Goal: Task Accomplishment & Management: Use online tool/utility

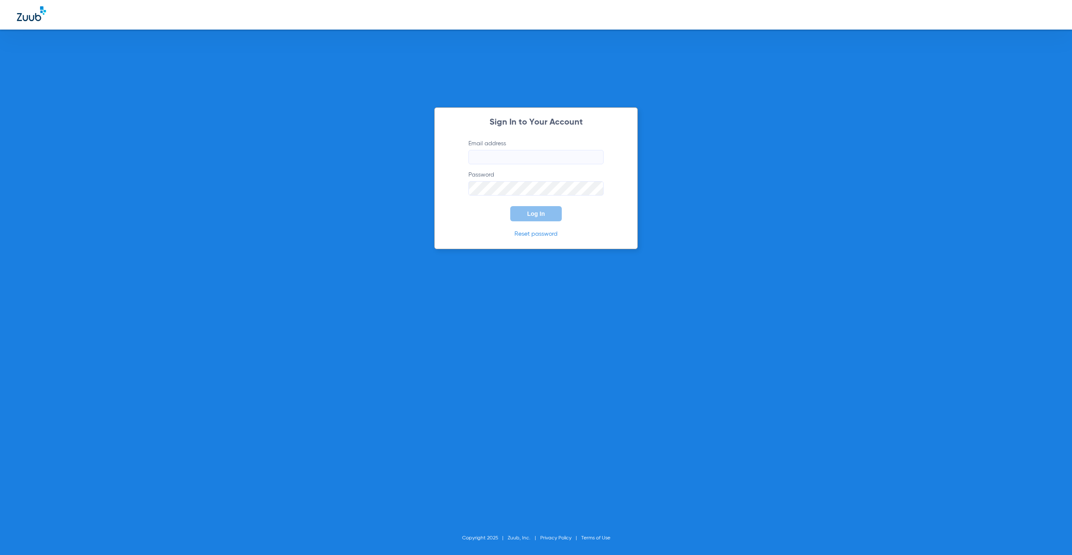
click at [587, 152] on input "Email address" at bounding box center [535, 157] width 135 height 14
type input "[PERSON_NAME][EMAIL_ADDRESS][PERSON_NAME][DOMAIN_NAME]"
click at [536, 212] on span "Log In" at bounding box center [536, 213] width 18 height 7
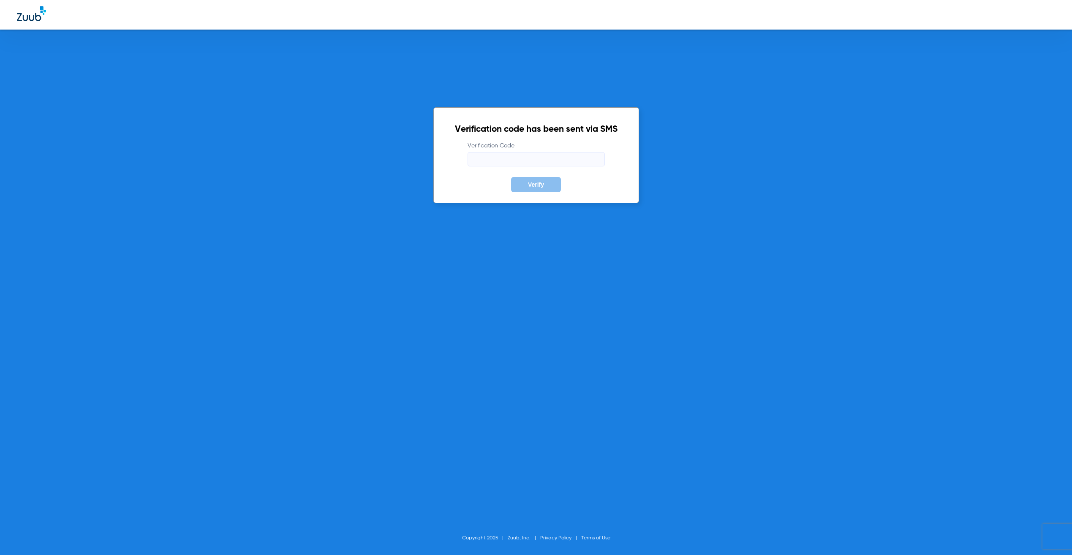
click at [519, 155] on input "Verification Code" at bounding box center [536, 159] width 137 height 14
type input "641793"
click at [511, 177] on button "Verify" at bounding box center [536, 184] width 50 height 15
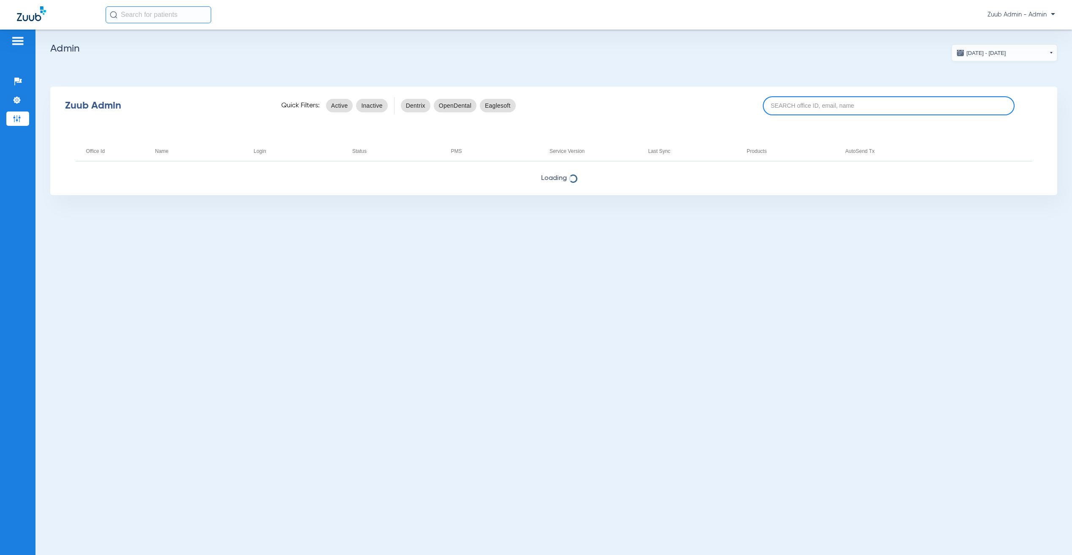
click at [803, 109] on input at bounding box center [889, 105] width 252 height 19
paste input "Thank you for sending this over! After reviewing with the team, I confirmed tha…"
type input "Thank you for sending this over! After reviewing with the team, I confirmed tha…"
click at [801, 109] on input "Thank you for sending this over! After reviewing with the team, I confirmed tha…" at bounding box center [889, 105] width 252 height 19
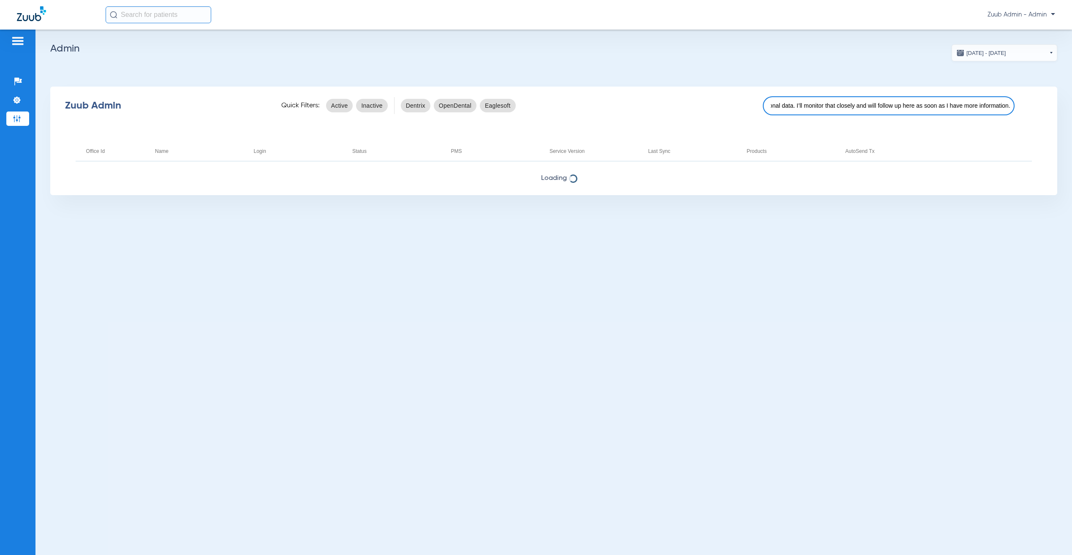
click at [801, 109] on input "Thank you for sending this over! After reviewing with the team, I confirmed tha…" at bounding box center [889, 105] width 252 height 19
type input "17006345"
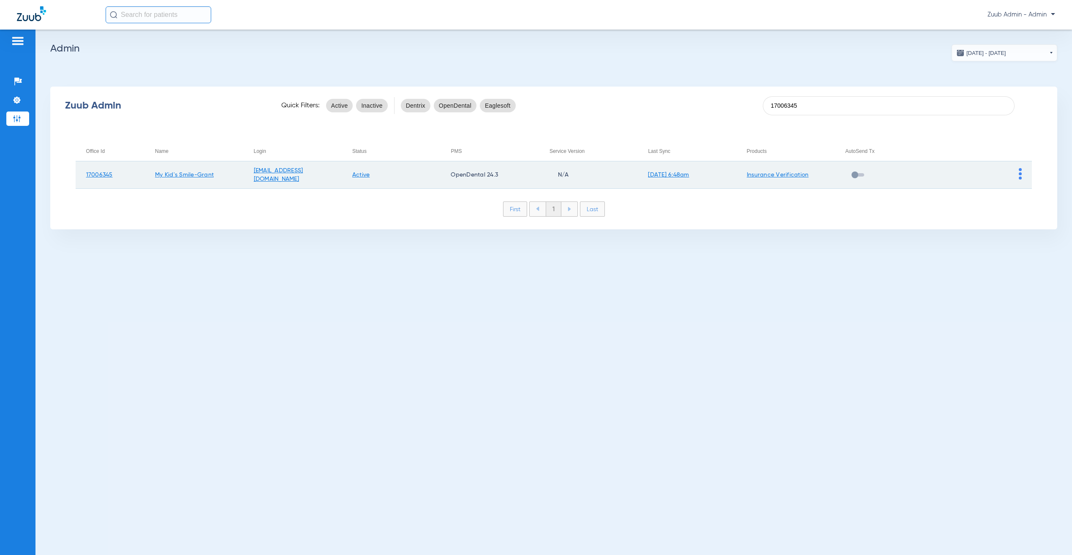
click at [1020, 171] on img at bounding box center [1020, 173] width 3 height 11
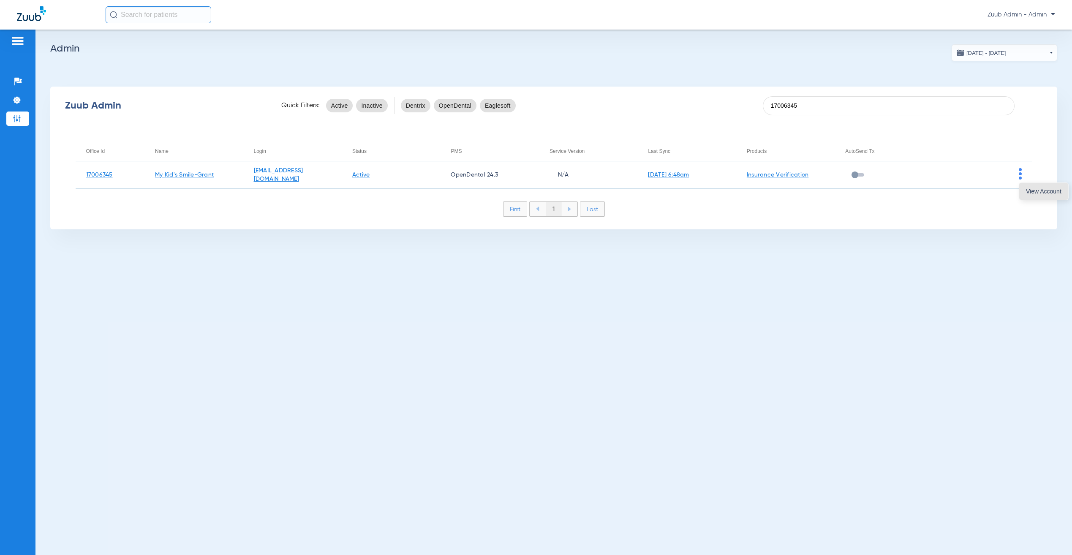
click at [1033, 188] on span "View Account" at bounding box center [1043, 191] width 35 height 6
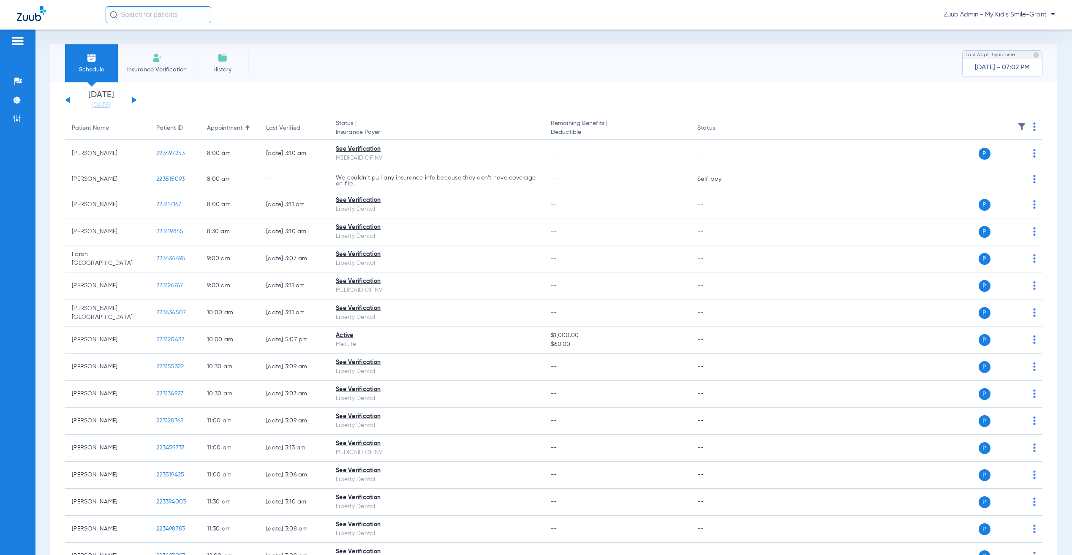
click at [68, 98] on button at bounding box center [67, 100] width 5 height 6
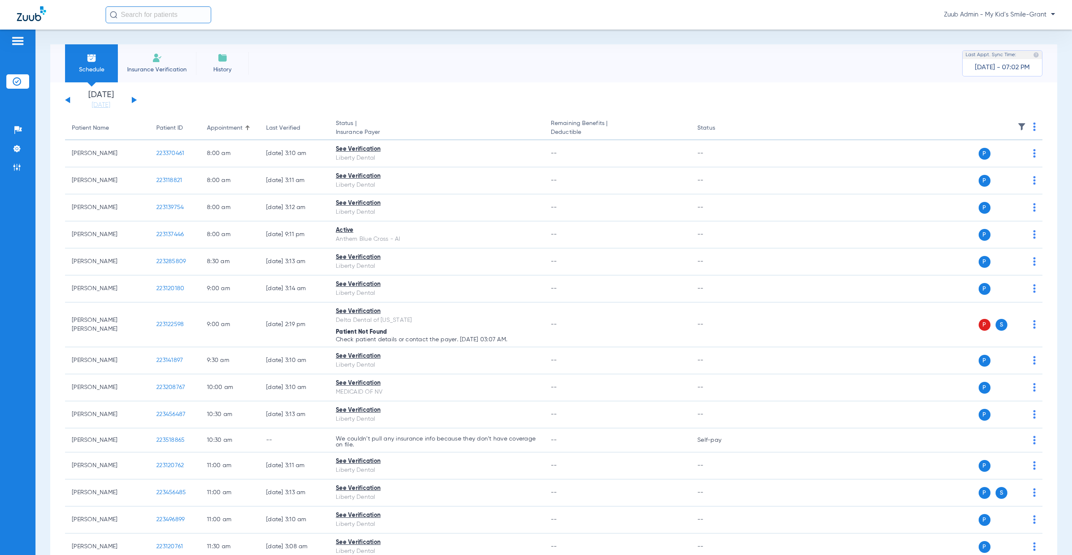
click at [889, 72] on div "Schedule Insurance Verification History Last Appt. Sync Time: [DATE] - 07:02 PM" at bounding box center [553, 63] width 1007 height 38
click at [1017, 123] on img at bounding box center [1021, 126] width 8 height 8
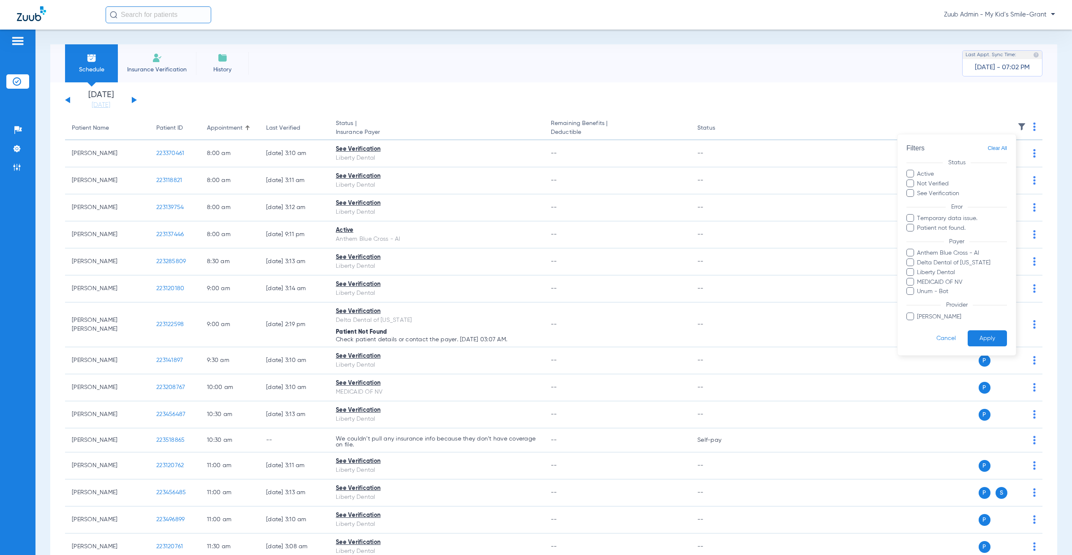
click at [938, 291] on span "Unum - Bot" at bounding box center [962, 292] width 90 height 9
click at [919, 298] on input "Unum - Bot" at bounding box center [919, 298] width 0 height 0
click at [990, 338] on button "Apply" at bounding box center [987, 338] width 39 height 16
